Goal: Communication & Community: Answer question/provide support

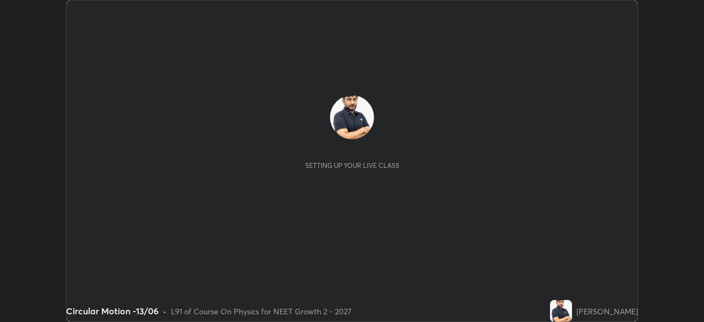
scroll to position [322, 704]
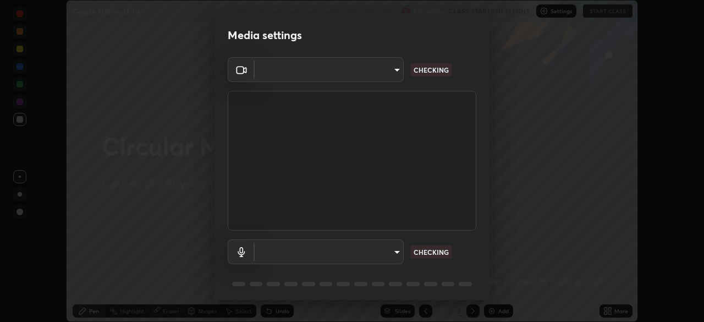
click at [376, 73] on body "Erase all Circular Motion -13/06 Recording CLASS STARTS IN 12 MINS Settings STA…" at bounding box center [352, 161] width 704 height 322
click at [373, 72] on div at bounding box center [352, 161] width 704 height 322
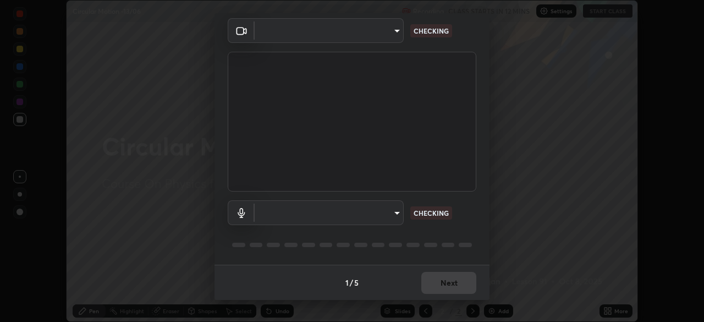
type input "85da43bae7a5fae49794a8970e5ce464fc236e1ddae1f513a3bf2ddace1343c3"
type input "94500f22464d148dddf9ae37dad8136bdf54efa217a88d5a1e55960f8ba2a5d1"
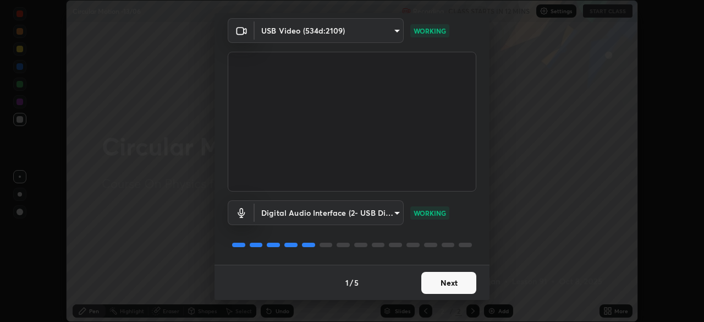
click at [443, 282] on button "Next" at bounding box center [449, 283] width 55 height 22
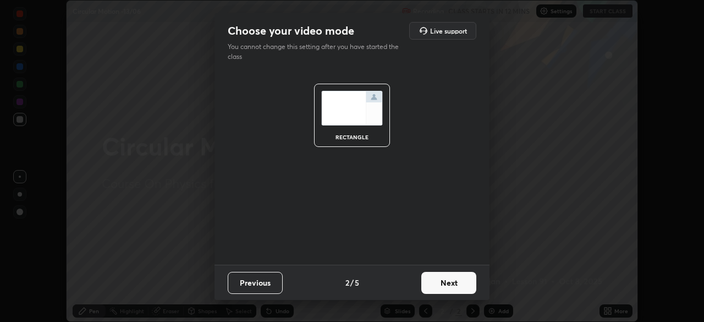
click at [451, 282] on button "Next" at bounding box center [449, 283] width 55 height 22
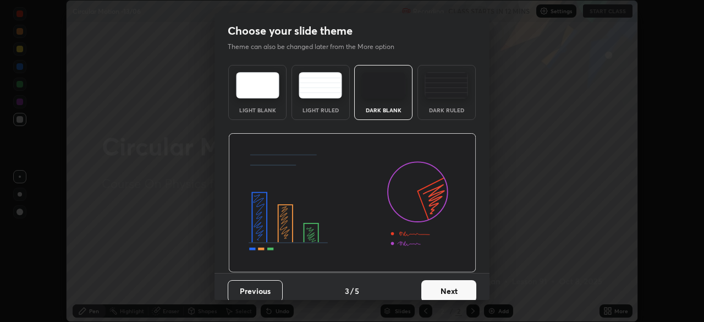
click at [458, 284] on button "Next" at bounding box center [449, 291] width 55 height 22
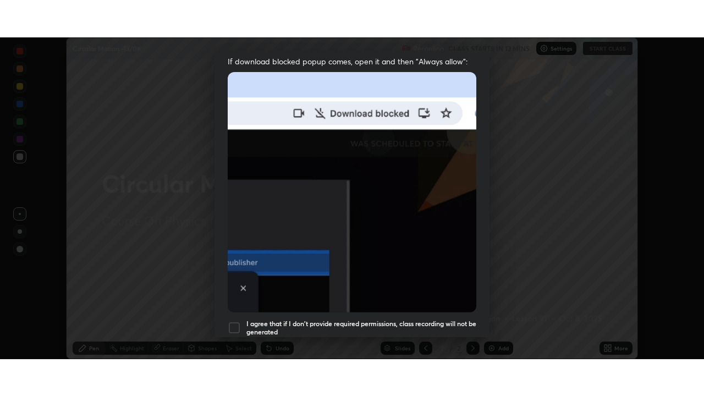
scroll to position [264, 0]
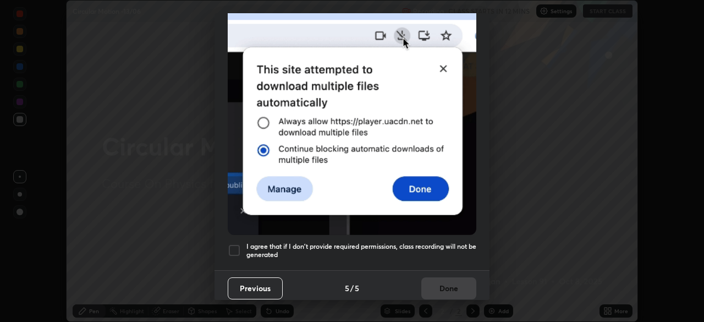
click at [231, 244] on div at bounding box center [234, 250] width 13 height 13
click at [446, 277] on button "Done" at bounding box center [449, 288] width 55 height 22
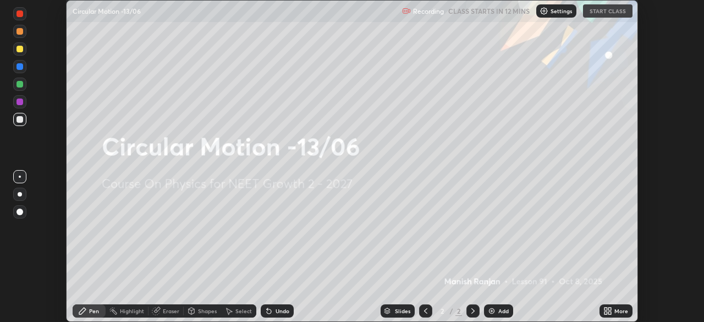
click at [606, 309] on icon at bounding box center [606, 309] width 3 height 3
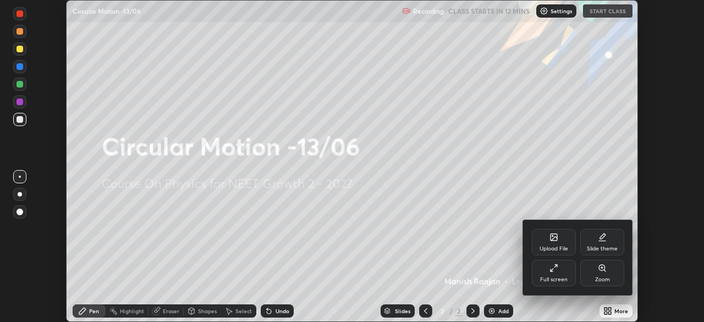
click at [560, 279] on div "Full screen" at bounding box center [554, 280] width 28 height 6
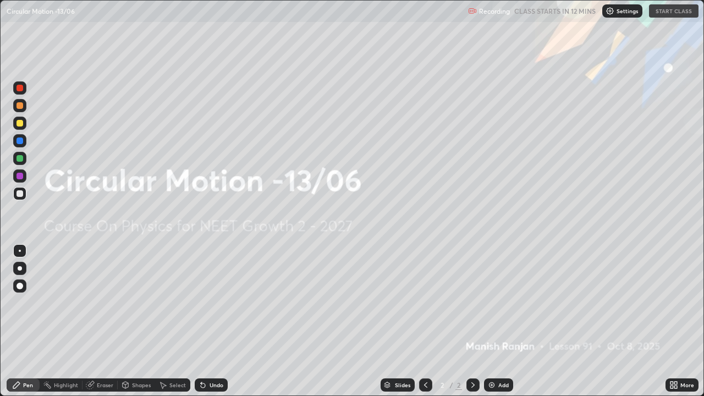
scroll to position [396, 704]
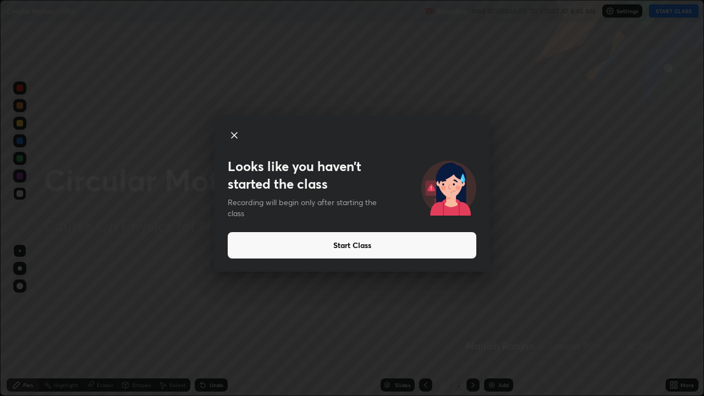
click at [385, 251] on button "Start Class" at bounding box center [352, 245] width 249 height 26
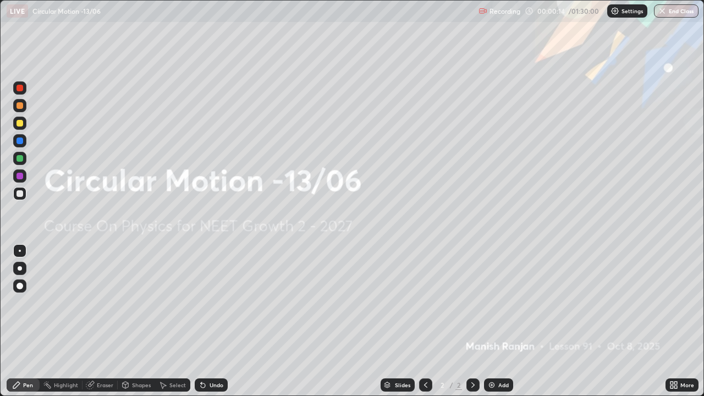
click at [488, 321] on img at bounding box center [492, 385] width 9 height 9
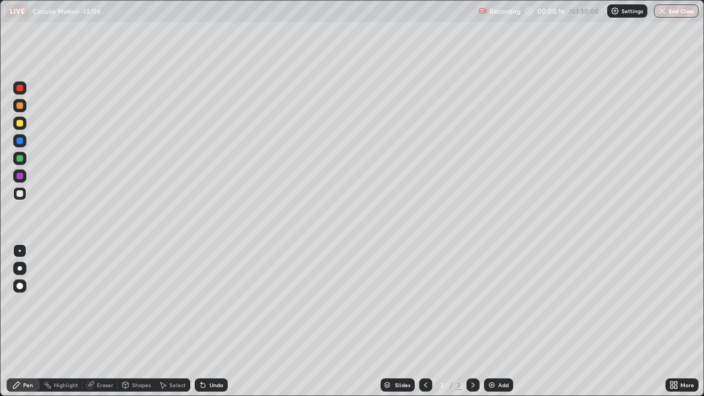
click at [21, 127] on div at bounding box center [19, 123] width 13 height 13
click at [22, 193] on div at bounding box center [20, 193] width 7 height 7
click at [20, 123] on div at bounding box center [20, 123] width 7 height 7
click at [500, 321] on div "Add" at bounding box center [504, 386] width 10 height 6
click at [495, 321] on div "Add" at bounding box center [498, 385] width 29 height 13
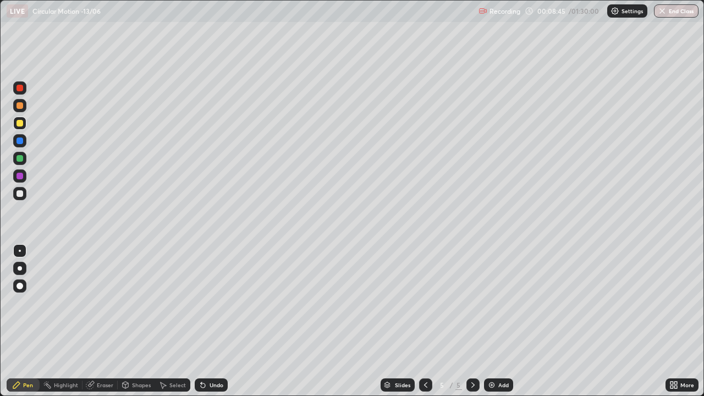
click at [21, 194] on div at bounding box center [20, 193] width 7 height 7
click at [19, 122] on div at bounding box center [20, 123] width 7 height 7
click at [498, 321] on div "Slides 5 / 5 Add" at bounding box center [447, 385] width 438 height 22
click at [504, 321] on div "Add" at bounding box center [504, 386] width 10 height 6
click at [21, 193] on div at bounding box center [20, 193] width 7 height 7
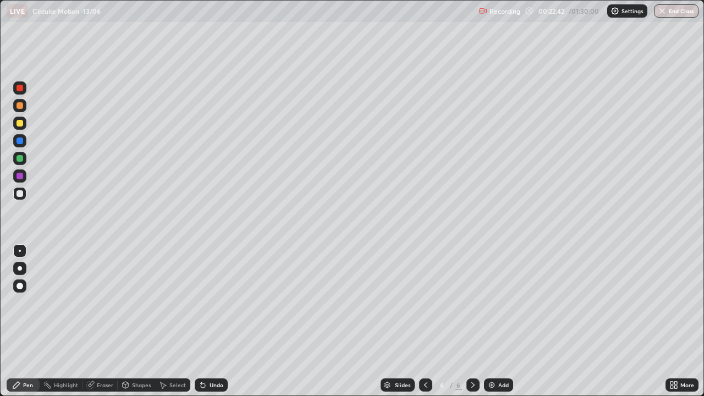
click at [490, 321] on img at bounding box center [492, 385] width 9 height 9
click at [17, 124] on div at bounding box center [20, 123] width 7 height 7
click at [489, 321] on img at bounding box center [492, 385] width 9 height 9
click at [20, 124] on div at bounding box center [20, 123] width 7 height 7
click at [102, 321] on div "Eraser" at bounding box center [105, 386] width 17 height 6
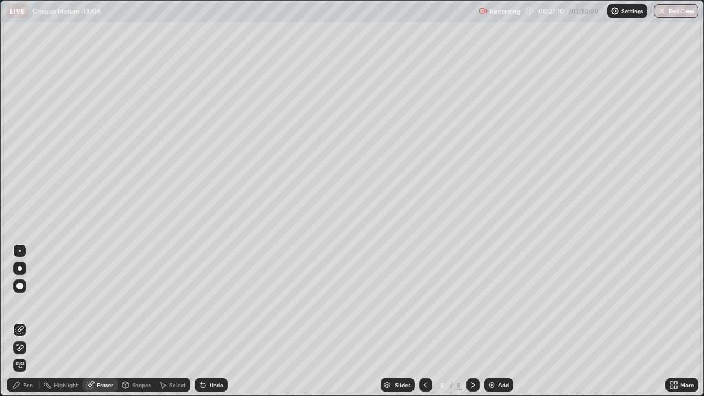
click at [24, 321] on div "Pen" at bounding box center [28, 386] width 10 height 6
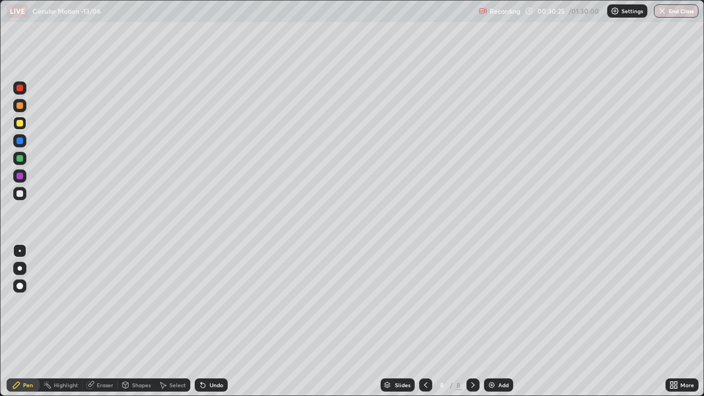
click at [19, 193] on div at bounding box center [20, 193] width 7 height 7
click at [20, 160] on div at bounding box center [20, 158] width 7 height 7
click at [20, 195] on div at bounding box center [20, 193] width 7 height 7
click at [101, 321] on div "Eraser" at bounding box center [105, 386] width 17 height 6
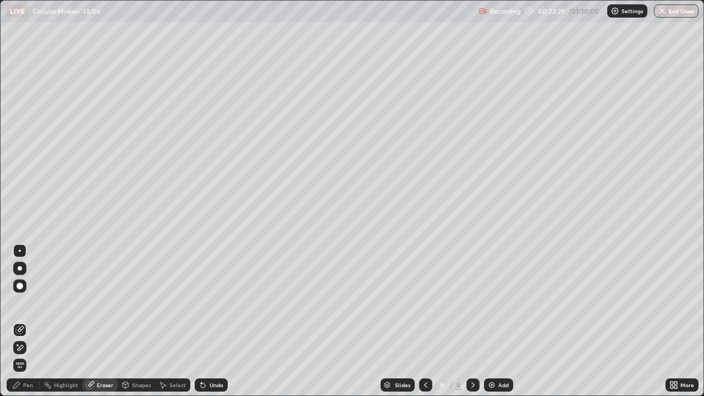
click at [26, 321] on div "Pen" at bounding box center [28, 386] width 10 height 6
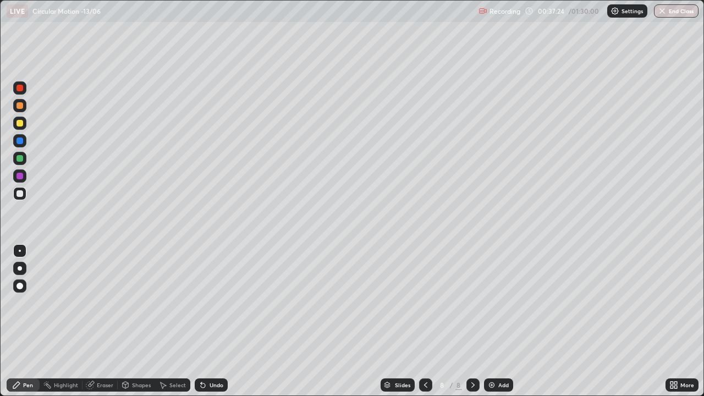
click at [489, 321] on img at bounding box center [492, 385] width 9 height 9
click at [19, 125] on div at bounding box center [20, 123] width 7 height 7
click at [492, 321] on img at bounding box center [492, 385] width 9 height 9
click at [24, 196] on div at bounding box center [19, 193] width 13 height 13
click at [491, 321] on img at bounding box center [492, 385] width 9 height 9
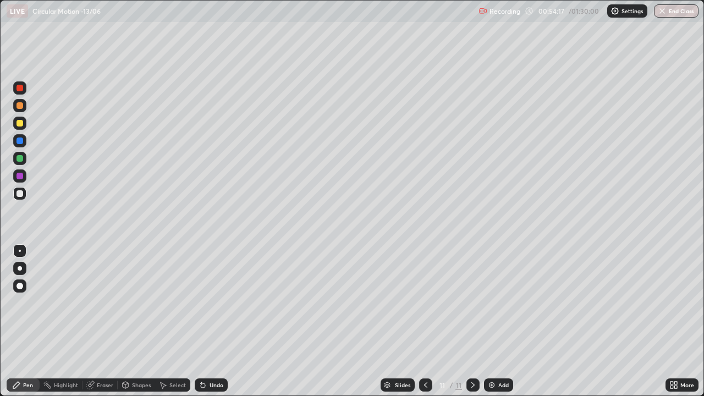
click at [423, 321] on icon at bounding box center [426, 385] width 9 height 9
click at [20, 124] on div at bounding box center [20, 123] width 7 height 7
click at [488, 321] on img at bounding box center [492, 385] width 9 height 9
click at [20, 160] on div at bounding box center [20, 158] width 7 height 7
click at [24, 193] on div at bounding box center [19, 193] width 13 height 13
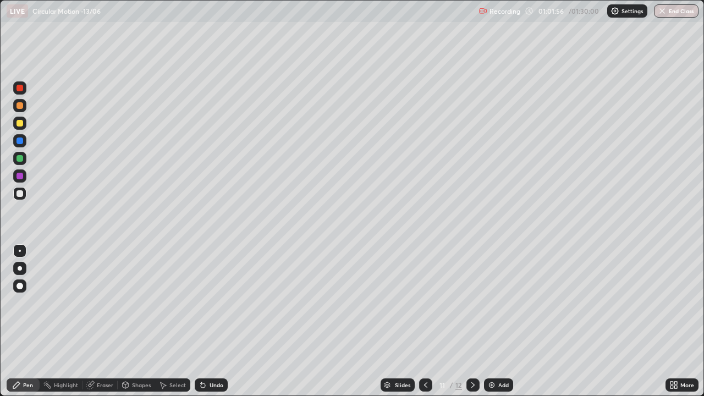
click at [497, 321] on div "Add" at bounding box center [498, 385] width 29 height 13
click at [20, 121] on div at bounding box center [20, 123] width 7 height 7
click at [19, 176] on div at bounding box center [20, 176] width 7 height 7
click at [488, 321] on img at bounding box center [492, 385] width 9 height 9
click at [18, 125] on div at bounding box center [20, 123] width 7 height 7
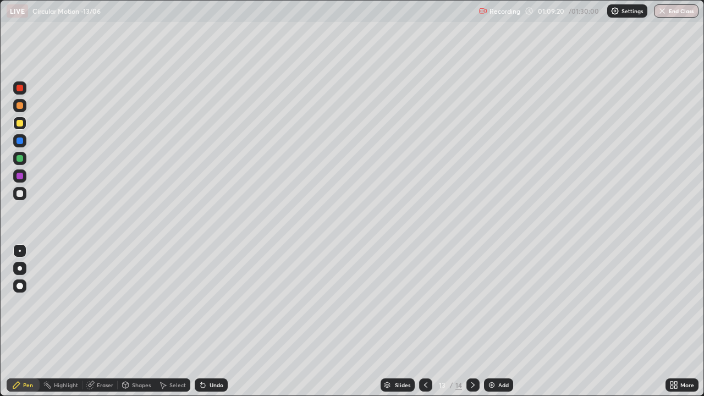
click at [20, 105] on div at bounding box center [20, 105] width 7 height 7
click at [488, 321] on img at bounding box center [492, 385] width 9 height 9
click at [16, 126] on div at bounding box center [19, 123] width 13 height 13
click at [20, 124] on div at bounding box center [20, 123] width 7 height 7
click at [21, 192] on div at bounding box center [20, 193] width 7 height 7
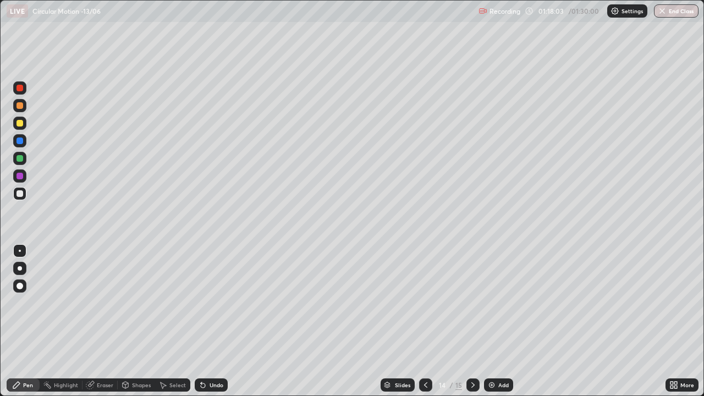
click at [19, 193] on div at bounding box center [20, 193] width 7 height 7
click at [668, 12] on button "End Class" at bounding box center [676, 10] width 45 height 13
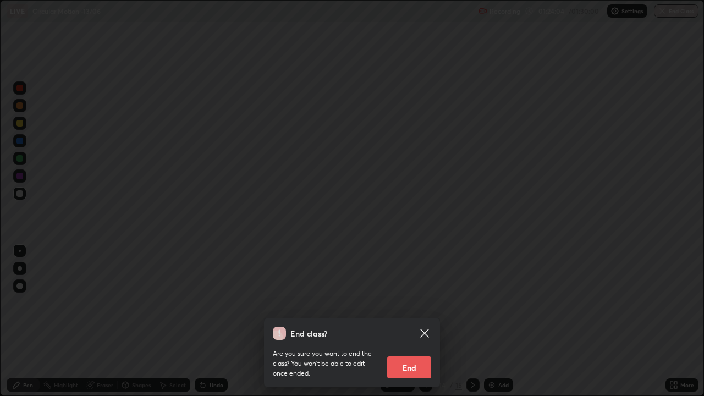
click at [413, 321] on button "End" at bounding box center [409, 368] width 44 height 22
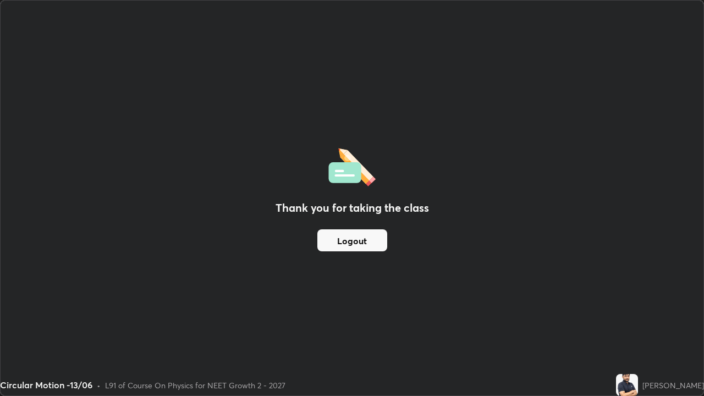
click at [362, 245] on button "Logout" at bounding box center [353, 241] width 70 height 22
